Goal: Task Accomplishment & Management: Complete application form

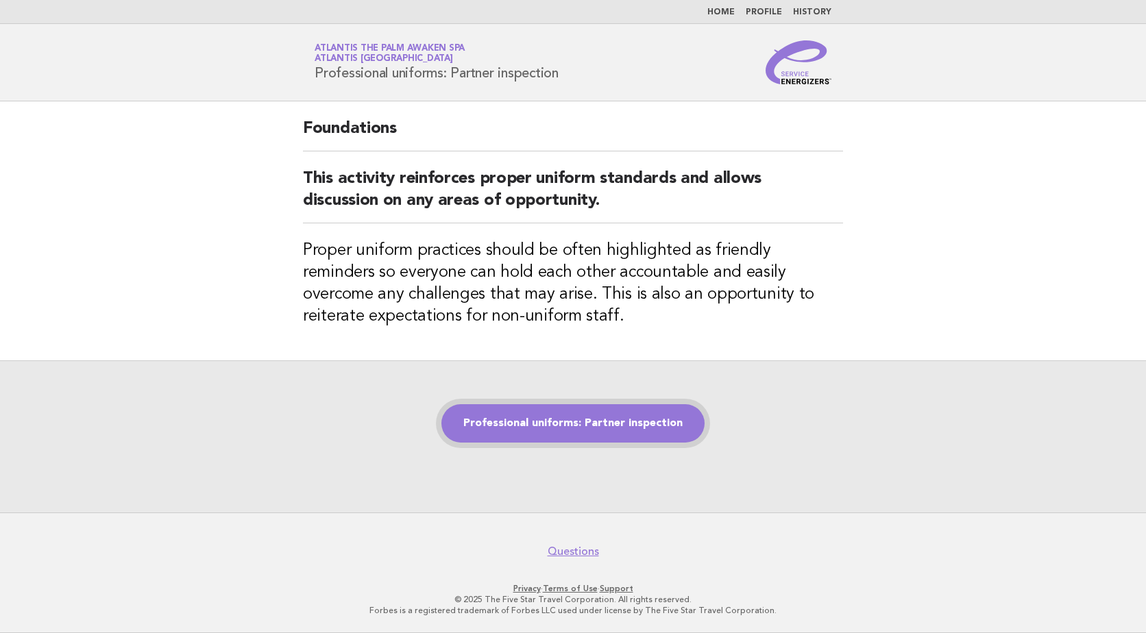
click at [637, 418] on link "Professional uniforms: Partner inspection" at bounding box center [572, 423] width 263 height 38
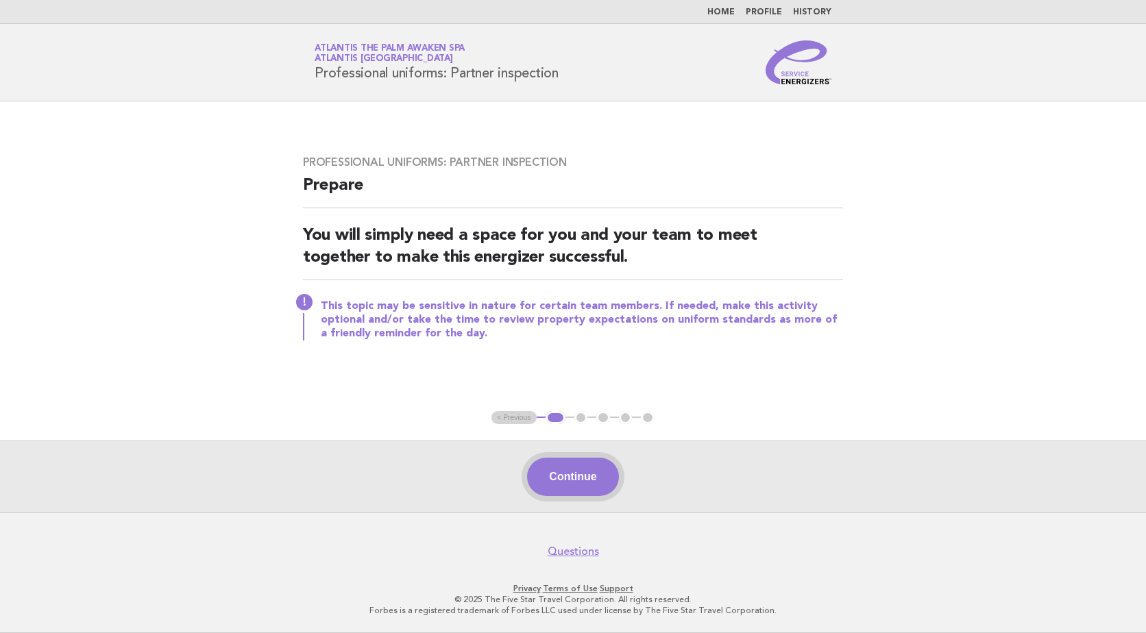
click at [592, 483] on button "Continue" at bounding box center [572, 477] width 91 height 38
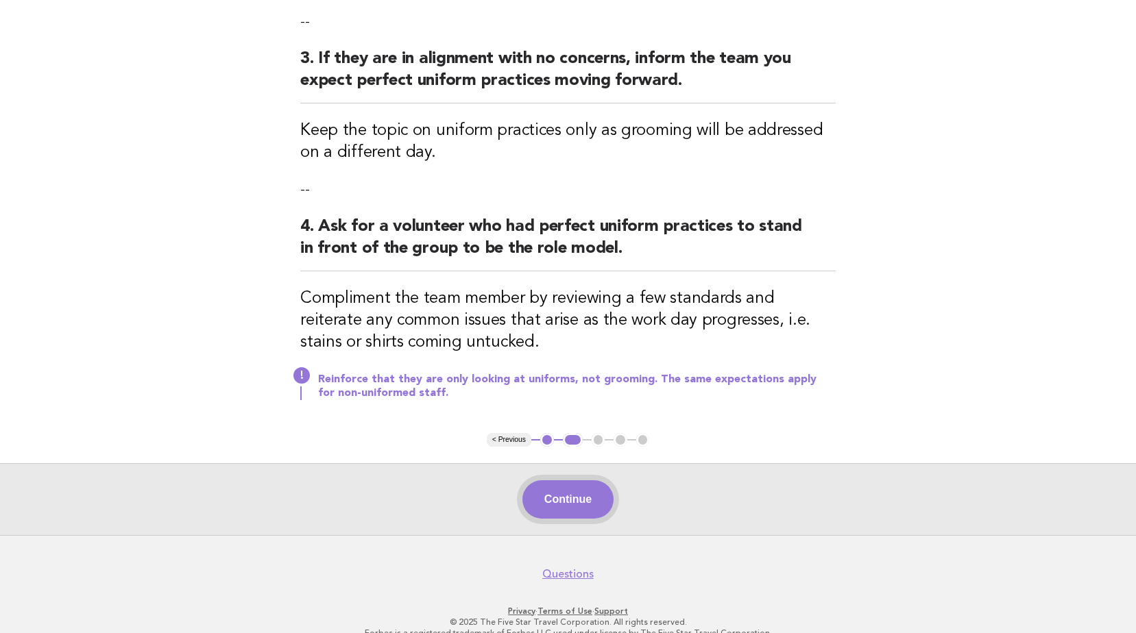
click at [554, 495] on button "Continue" at bounding box center [567, 500] width 91 height 38
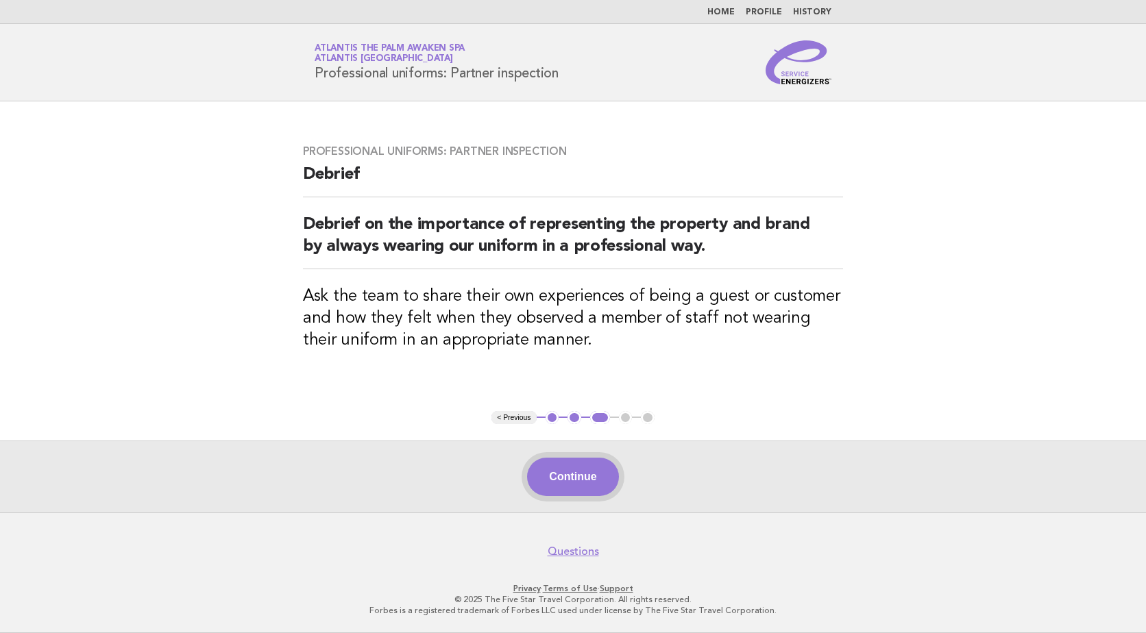
click at [581, 475] on button "Continue" at bounding box center [572, 477] width 91 height 38
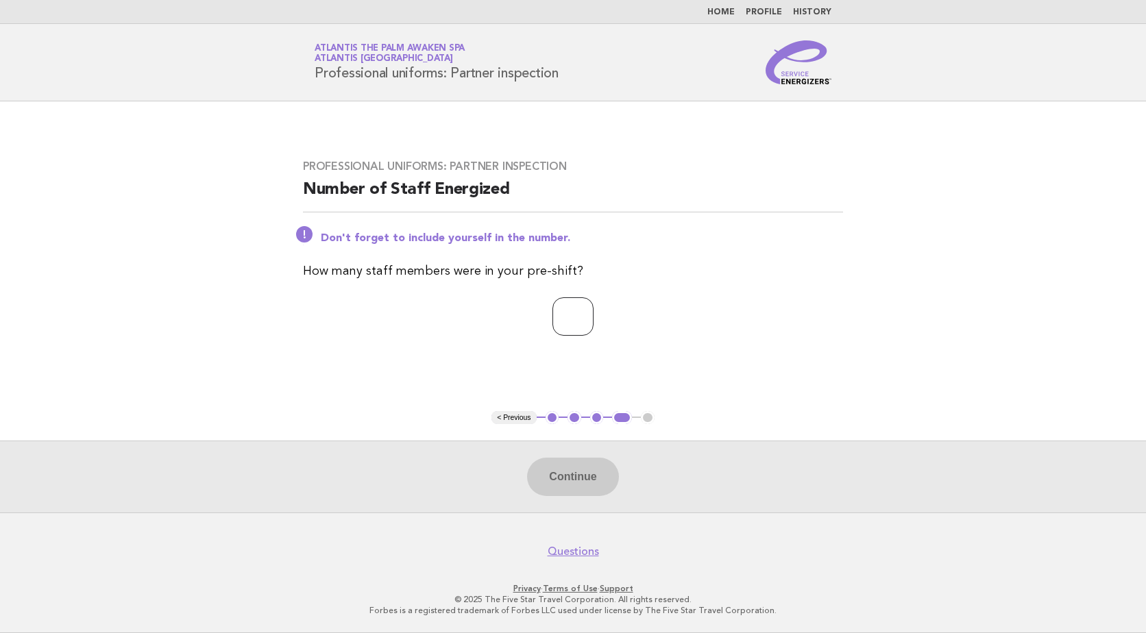
click at [585, 320] on input "number" at bounding box center [573, 317] width 41 height 38
type input "*"
click at [566, 480] on button "Continue" at bounding box center [572, 477] width 91 height 38
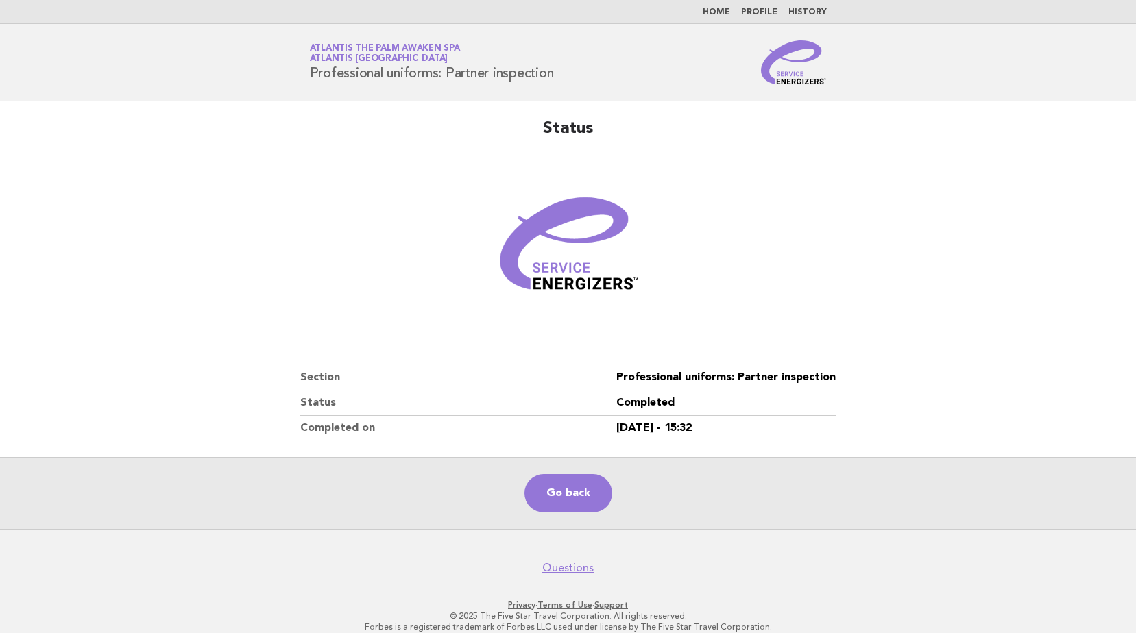
click at [792, 64] on img at bounding box center [794, 62] width 66 height 44
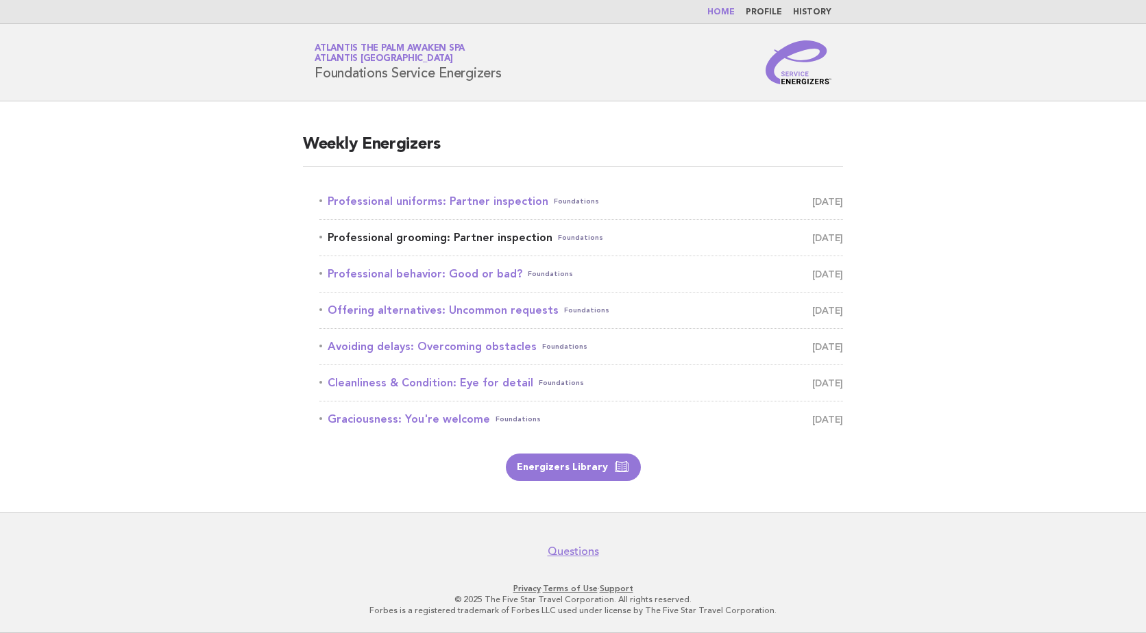
click at [422, 242] on link "Professional grooming: Partner inspection Foundations [DATE]" at bounding box center [581, 237] width 524 height 19
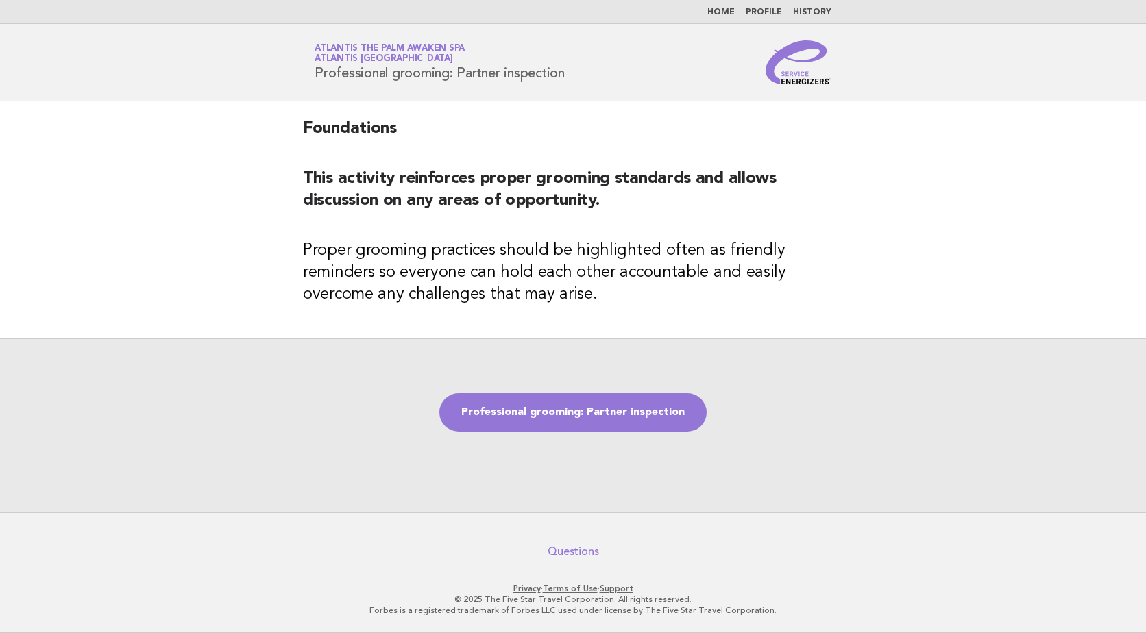
click at [790, 64] on img at bounding box center [799, 62] width 66 height 44
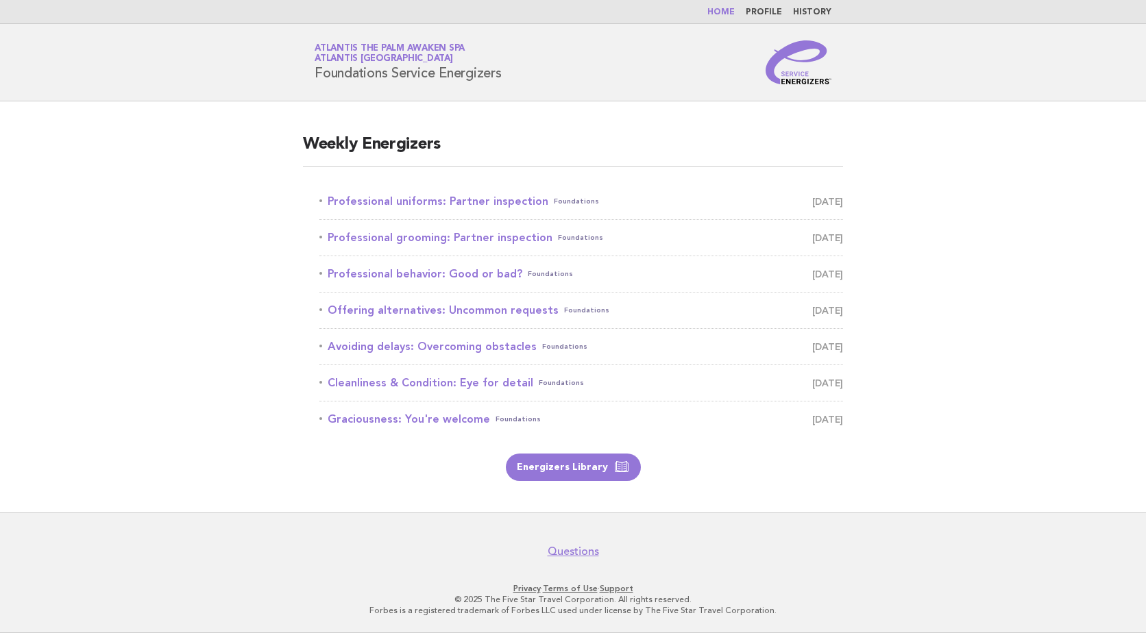
click at [472, 226] on li "Professional grooming: Partner inspection Foundations [DATE]" at bounding box center [581, 238] width 524 height 36
click at [473, 239] on link "Professional grooming: Partner inspection Foundations [DATE]" at bounding box center [581, 237] width 524 height 19
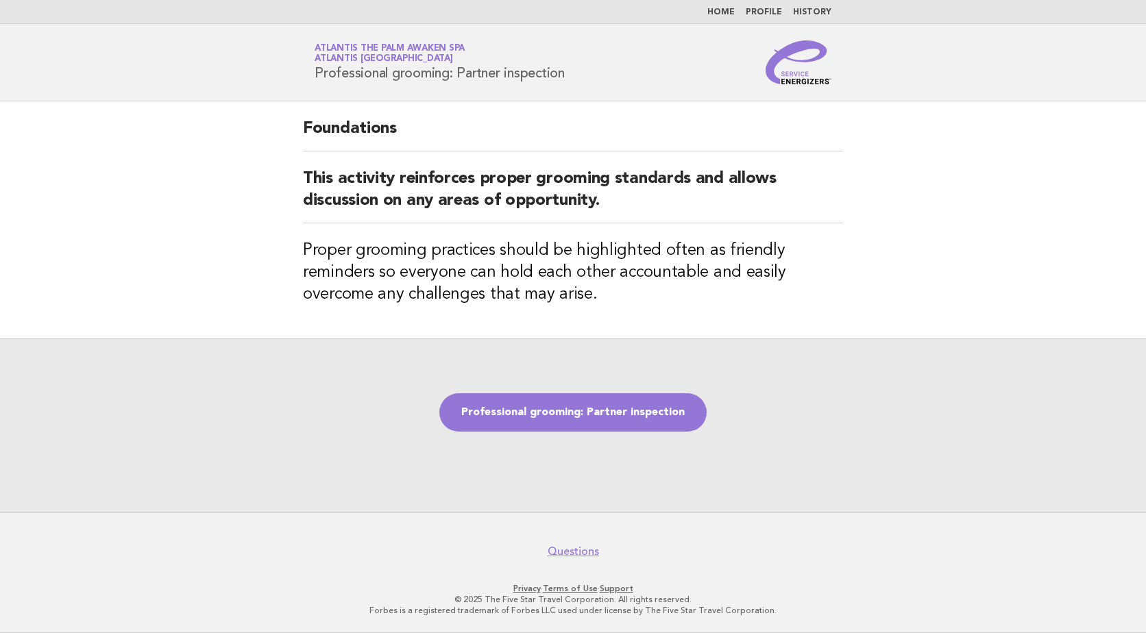
drag, startPoint x: 317, startPoint y: 75, endPoint x: 570, endPoint y: 86, distance: 252.5
click at [570, 86] on header "Service Energizers Atlantis The Palm Awaken Spa Atlantis [GEOGRAPHIC_DATA] Prof…" at bounding box center [573, 62] width 1146 height 77
copy h1 "Professional grooming: Partner inspection"
click at [300, 173] on div "Foundations This activity reinforces proper grooming standards and allows discu…" at bounding box center [573, 219] width 573 height 237
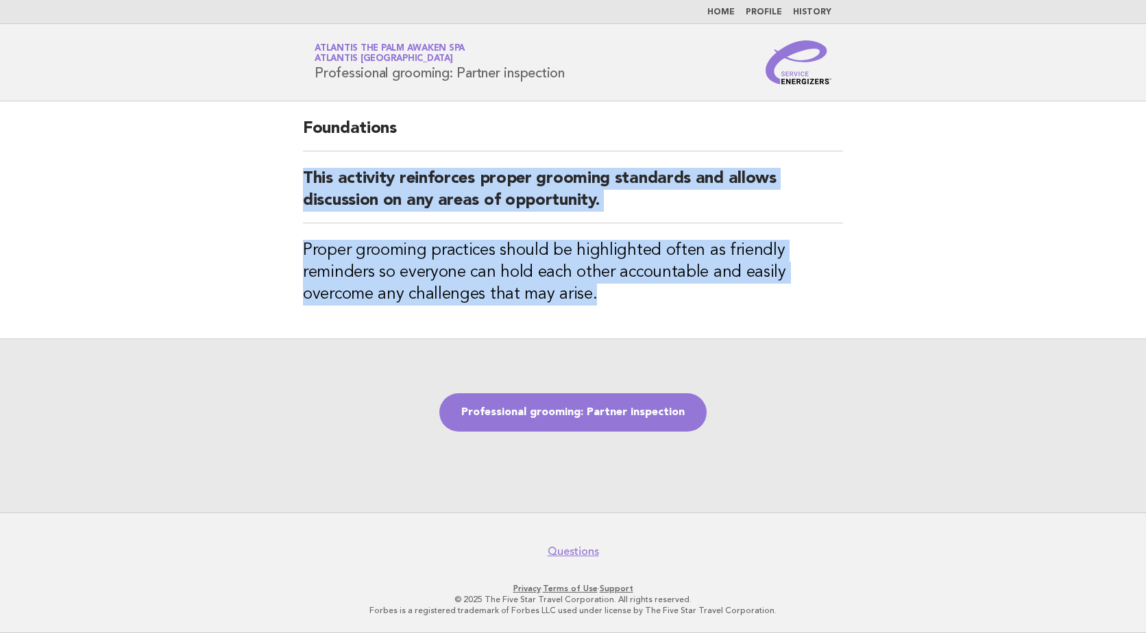
drag, startPoint x: 302, startPoint y: 177, endPoint x: 613, endPoint y: 308, distance: 337.9
click at [613, 308] on div "Foundations This activity reinforces proper grooming standards and allows discu…" at bounding box center [573, 219] width 573 height 237
copy div "This activity reinforces proper grooming standards and allows discussion on any…"
click at [613, 308] on div "Foundations This activity reinforces proper grooming standards and allows discu…" at bounding box center [573, 219] width 573 height 237
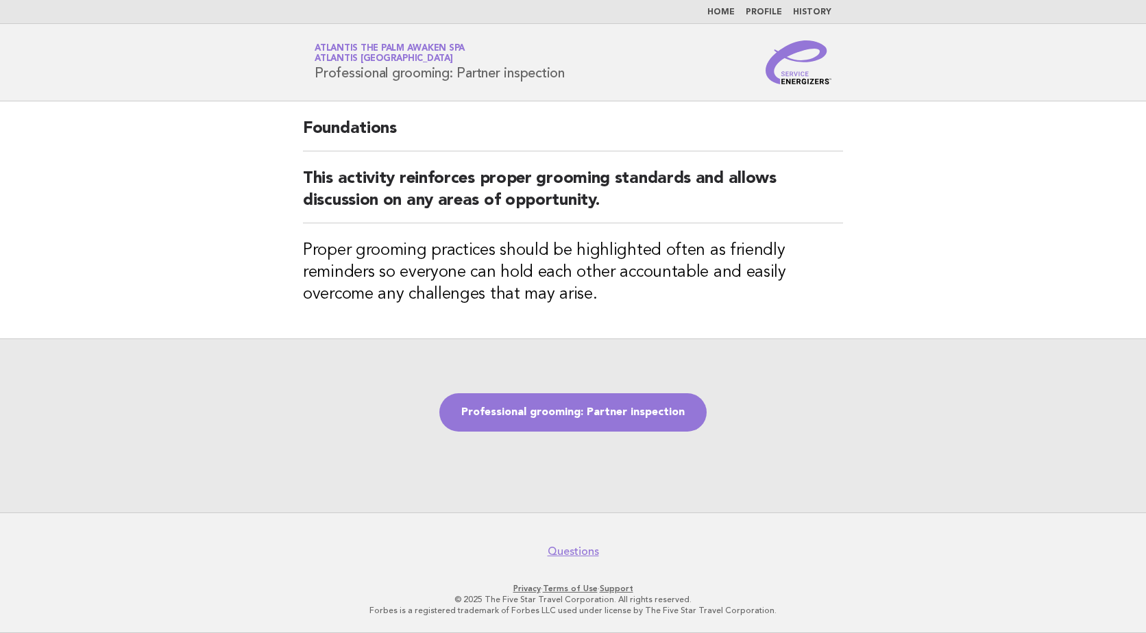
click at [655, 291] on h3 "Proper grooming practices should be highlighted often as friendly reminders so …" at bounding box center [573, 273] width 540 height 66
